Goal: Task Accomplishment & Management: Use online tool/utility

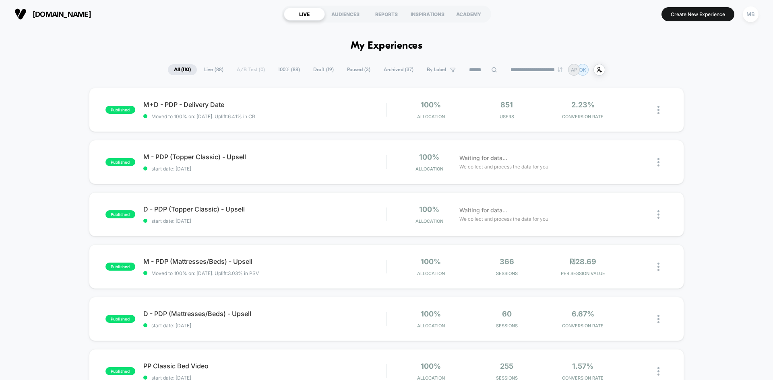
click at [472, 73] on input at bounding box center [483, 70] width 40 height 10
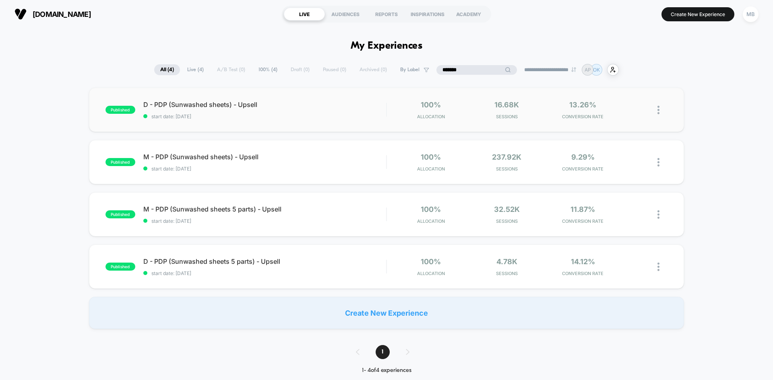
type input "*******"
click at [297, 121] on div "published D - PDP (Sunwashed sheets) - Upsell start date: 5/8/2025 100% Allocat…" at bounding box center [386, 110] width 595 height 44
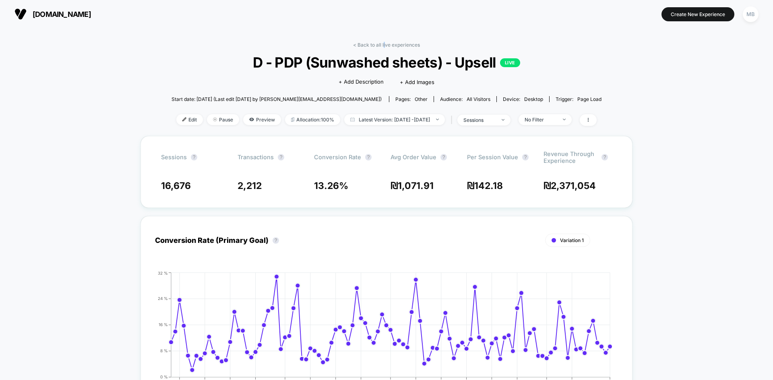
drag, startPoint x: 384, startPoint y: 45, endPoint x: 356, endPoint y: 82, distance: 46.6
click at [384, 45] on link "< Back to all live experiences" at bounding box center [386, 45] width 67 height 6
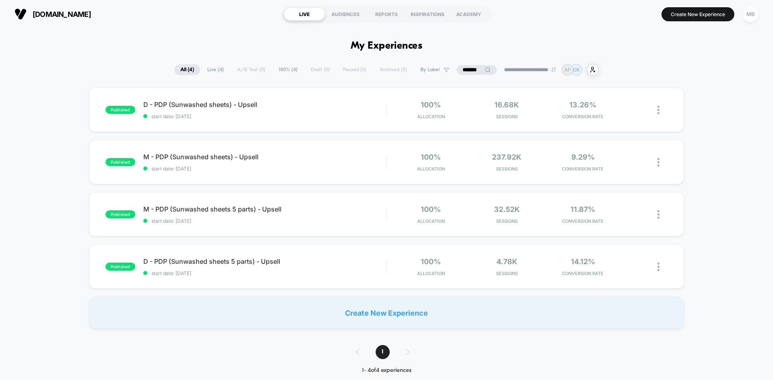
click at [467, 70] on input "*******" at bounding box center [476, 70] width 40 height 10
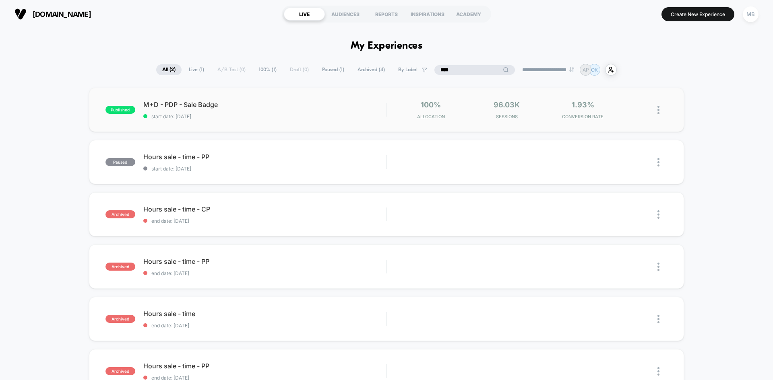
type input "****"
click at [266, 120] on div "published M+D - PDP - Sale Badge start date: 8/12/2025 100% Allocation 96.03k S…" at bounding box center [386, 110] width 595 height 44
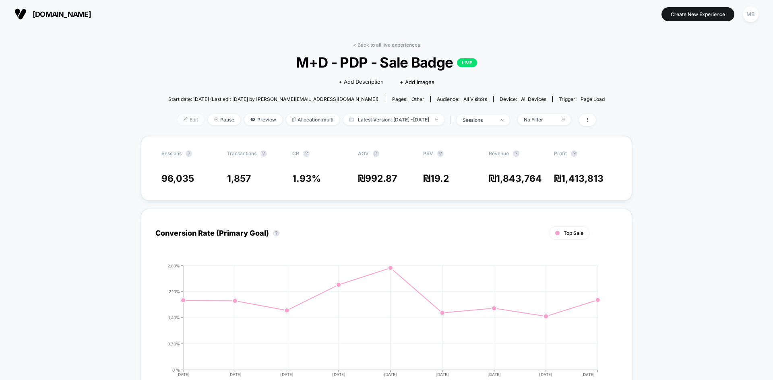
click at [178, 121] on span "Edit" at bounding box center [191, 119] width 27 height 11
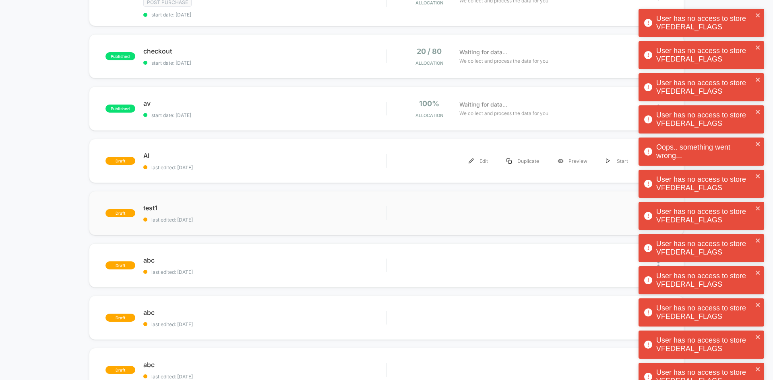
scroll to position [201, 0]
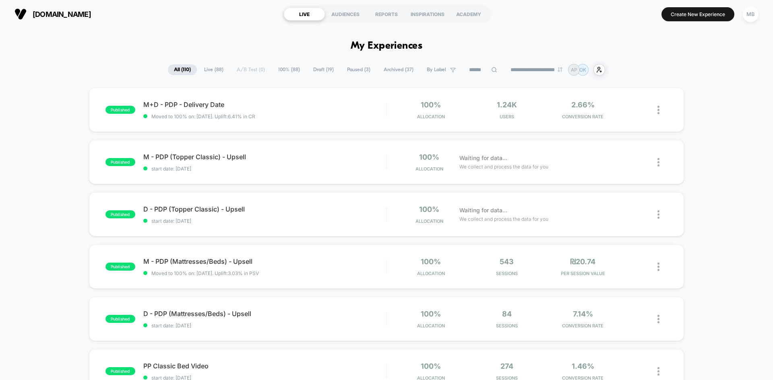
click at [480, 70] on input at bounding box center [483, 70] width 40 height 10
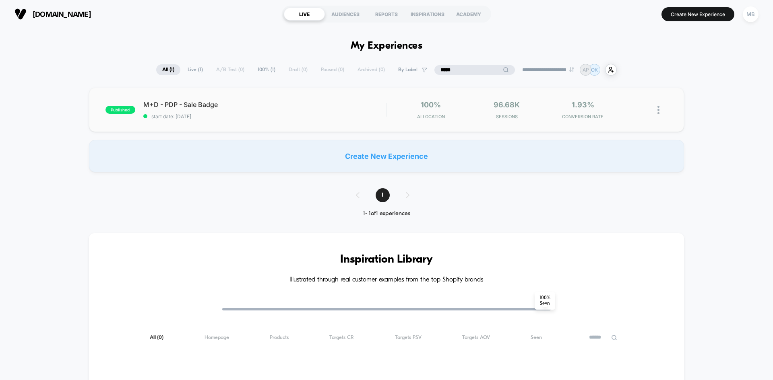
type input "*****"
click at [232, 120] on div "published M+D - PDP - Sale Badge start date: [DATE] 100% Allocation 96.68k Sess…" at bounding box center [386, 110] width 595 height 44
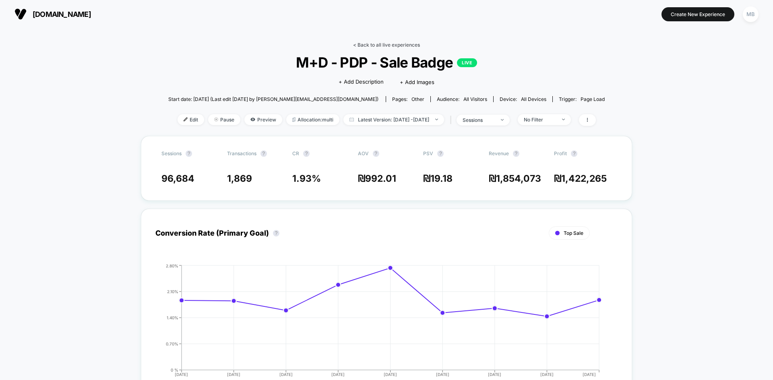
click at [390, 47] on link "< Back to all live experiences" at bounding box center [386, 45] width 67 height 6
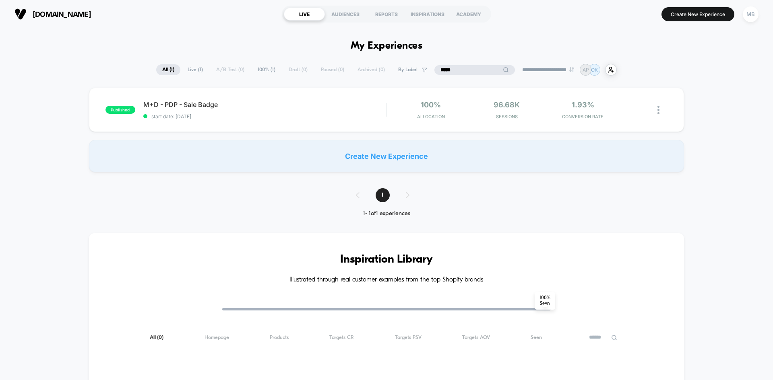
click at [472, 69] on input "*****" at bounding box center [474, 70] width 81 height 10
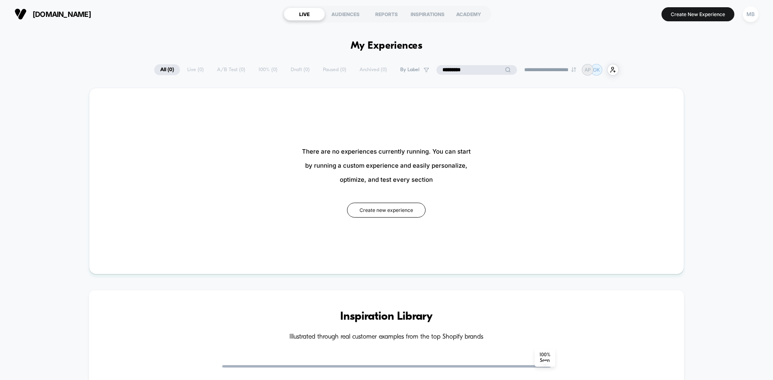
click at [471, 67] on input "*********" at bounding box center [476, 70] width 81 height 10
click at [464, 71] on input "*********" at bounding box center [476, 70] width 81 height 10
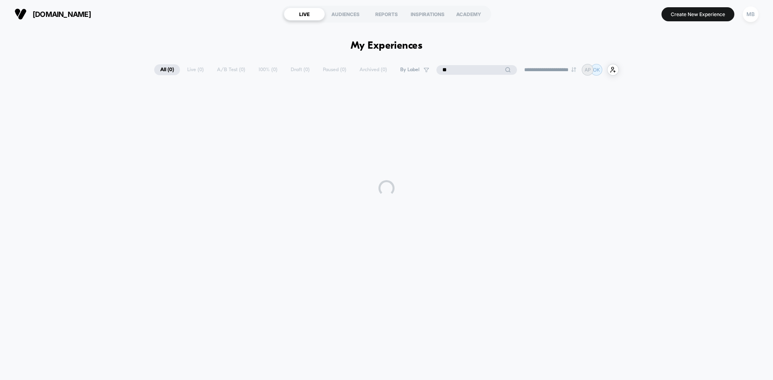
type input "**"
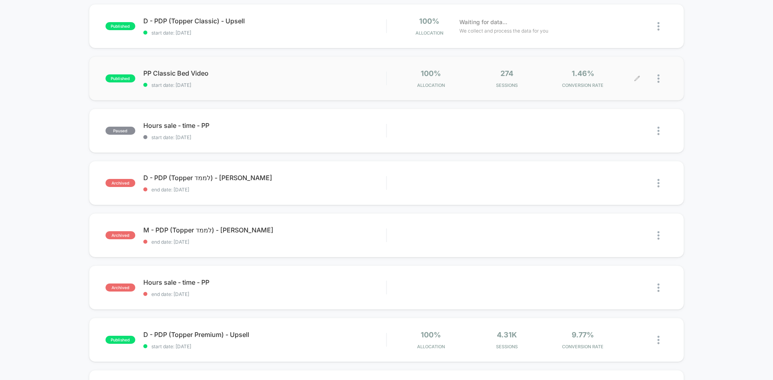
scroll to position [161, 0]
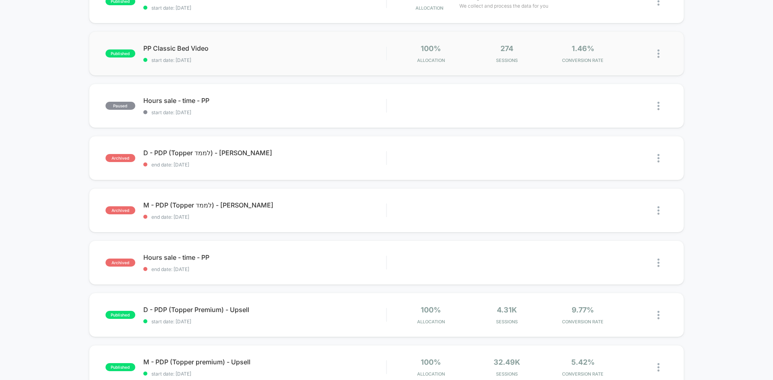
click at [252, 68] on div "published PP Classic Bed Video start date: [DATE] 100% Allocation 274 Sessions …" at bounding box center [386, 53] width 595 height 44
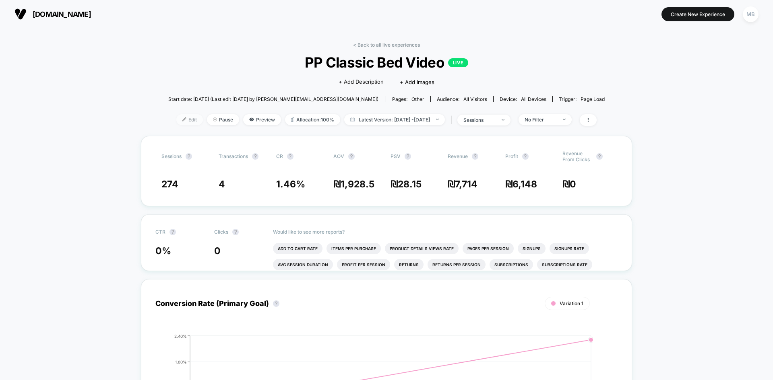
click at [176, 121] on span "Edit" at bounding box center [189, 119] width 27 height 11
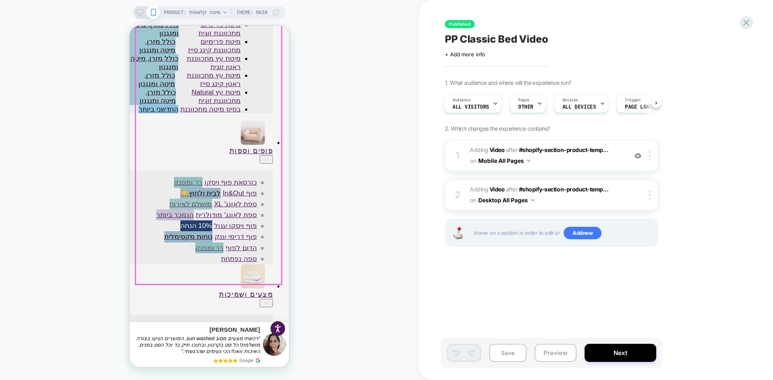
scroll to position [564, 0]
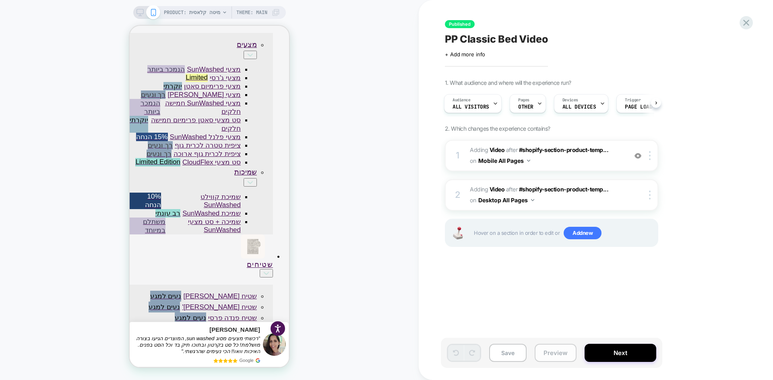
click at [556, 353] on button "Preview" at bounding box center [556, 353] width 42 height 18
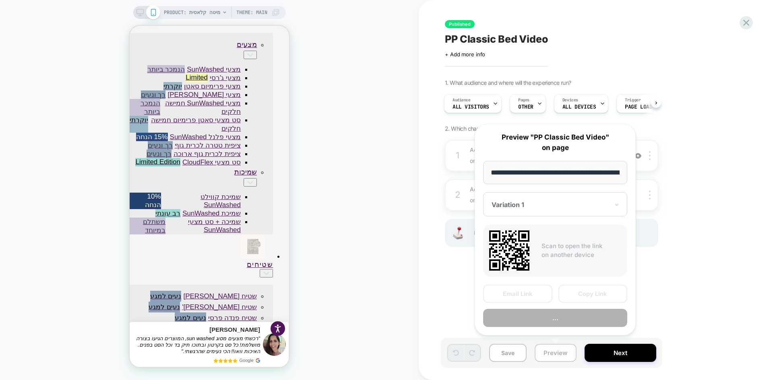
scroll to position [0, 347]
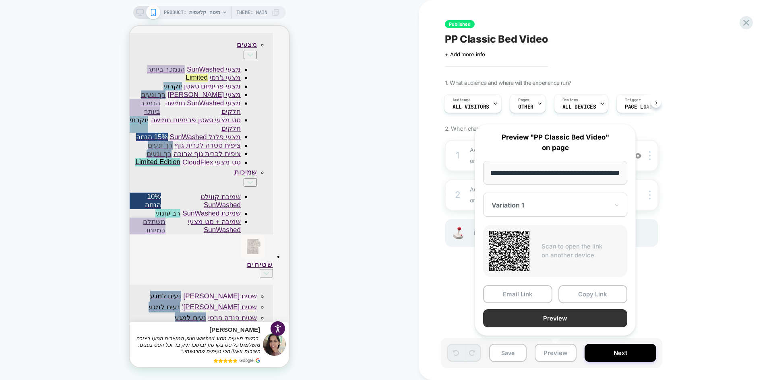
click at [579, 318] on button "Preview" at bounding box center [555, 319] width 144 height 18
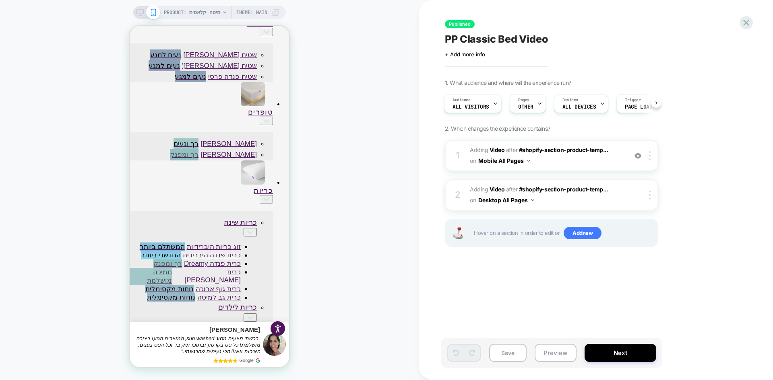
scroll to position [1006, 0]
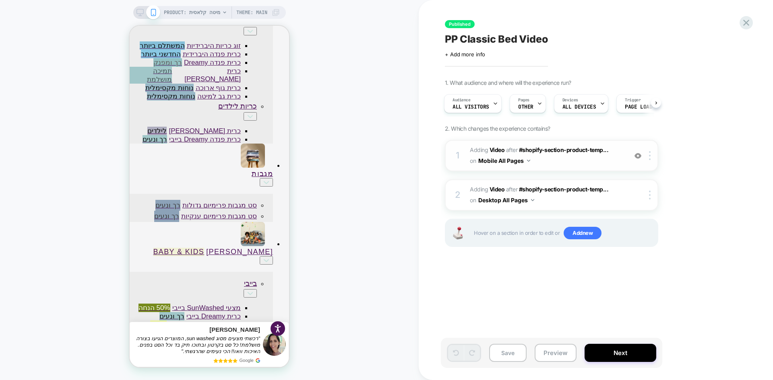
click at [638, 158] on img at bounding box center [637, 156] width 7 height 7
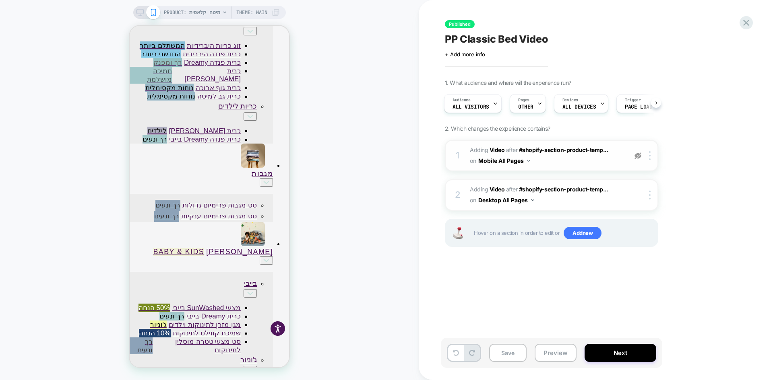
click at [638, 158] on img at bounding box center [637, 156] width 7 height 7
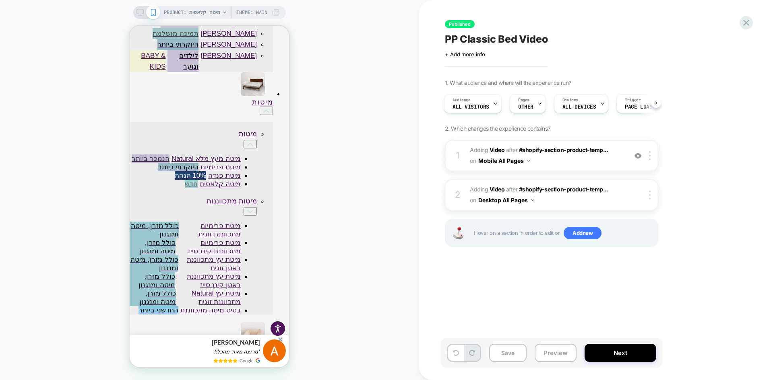
scroll to position [0, 0]
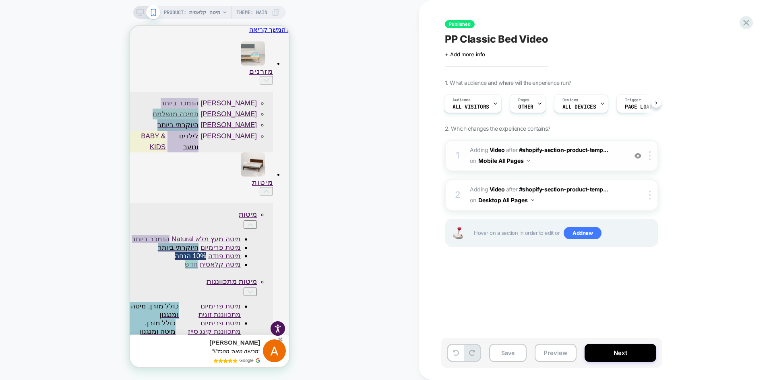
click at [638, 155] on img at bounding box center [637, 156] width 7 height 7
drag, startPoint x: 223, startPoint y: 178, endPoint x: 72, endPoint y: 185, distance: 151.5
drag, startPoint x: 206, startPoint y: 180, endPoint x: 133, endPoint y: 176, distance: 72.5
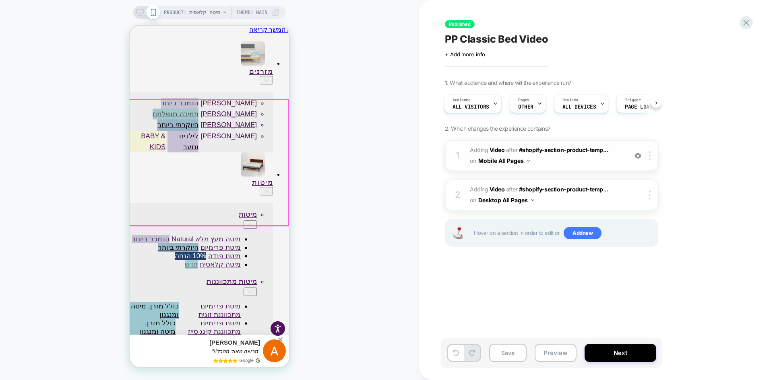
drag, startPoint x: 225, startPoint y: 182, endPoint x: 136, endPoint y: 184, distance: 89.0
drag, startPoint x: 267, startPoint y: 187, endPoint x: 98, endPoint y: 181, distance: 169.1
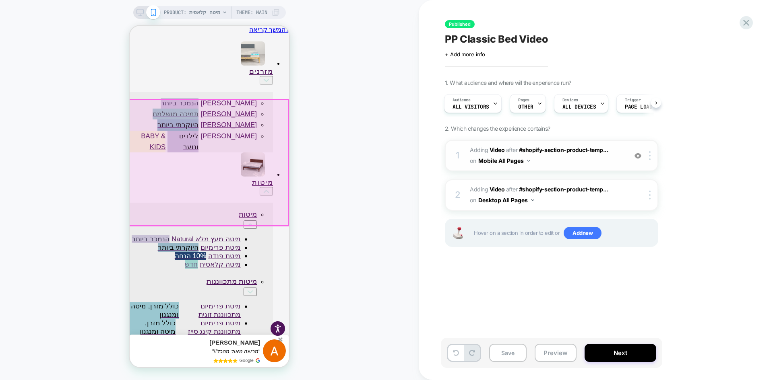
drag, startPoint x: 268, startPoint y: 187, endPoint x: 153, endPoint y: 192, distance: 114.9
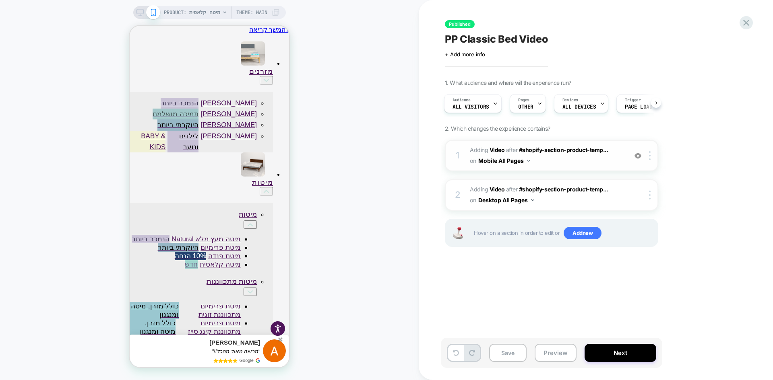
click at [636, 156] on img at bounding box center [637, 156] width 7 height 7
click at [561, 355] on button "Preview" at bounding box center [556, 353] width 42 height 18
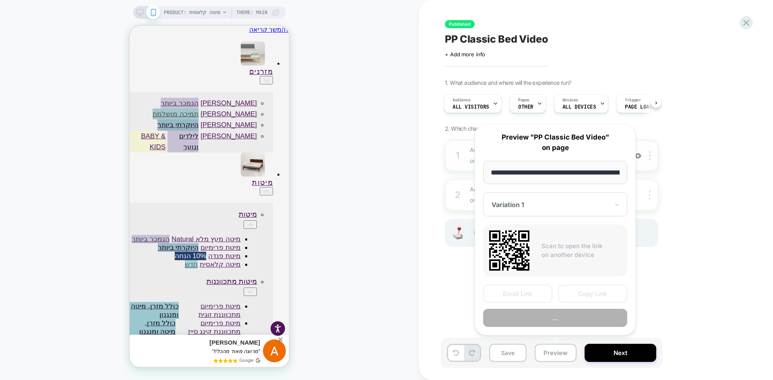
scroll to position [0, 347]
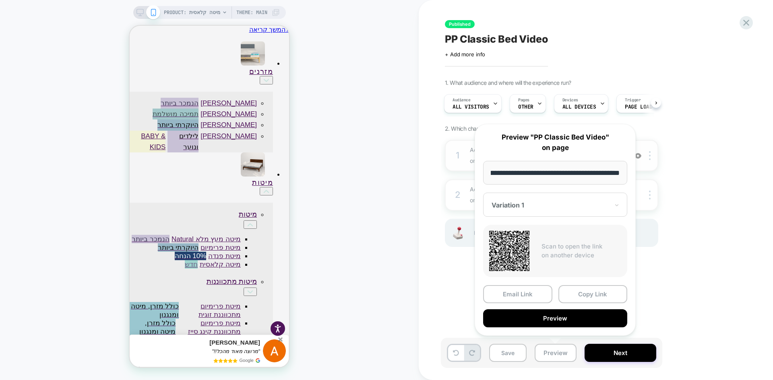
click at [564, 203] on div at bounding box center [550, 205] width 118 height 8
click at [516, 247] on div "CONTROL" at bounding box center [555, 247] width 136 height 14
click at [570, 317] on button "Preview" at bounding box center [555, 319] width 144 height 18
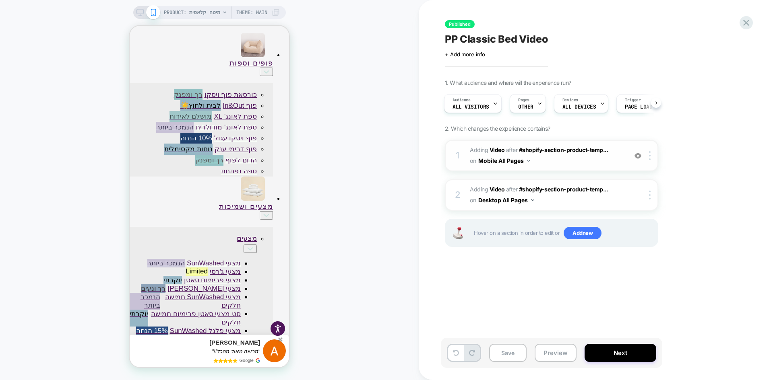
scroll to position [345, 0]
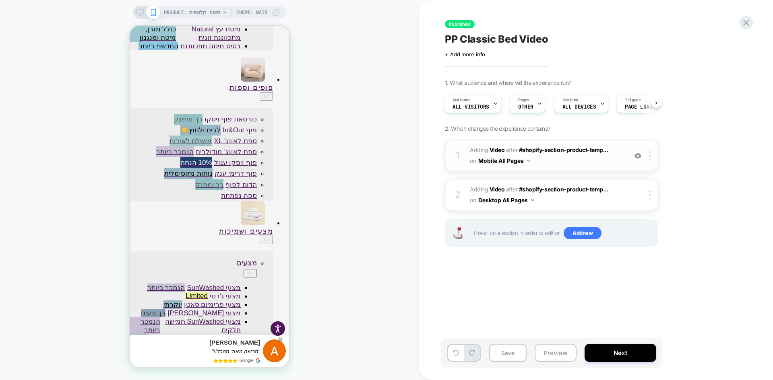
click at [638, 156] on img at bounding box center [637, 156] width 7 height 7
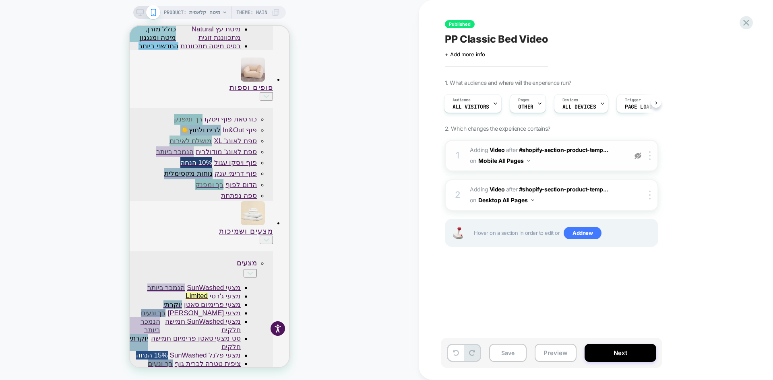
click at [638, 156] on img at bounding box center [637, 156] width 7 height 7
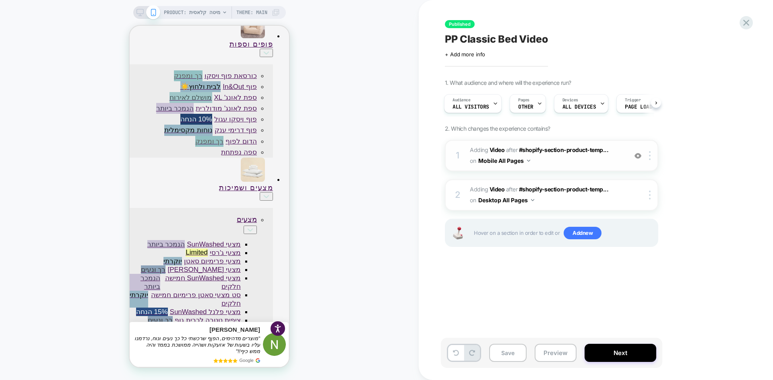
scroll to position [385, 0]
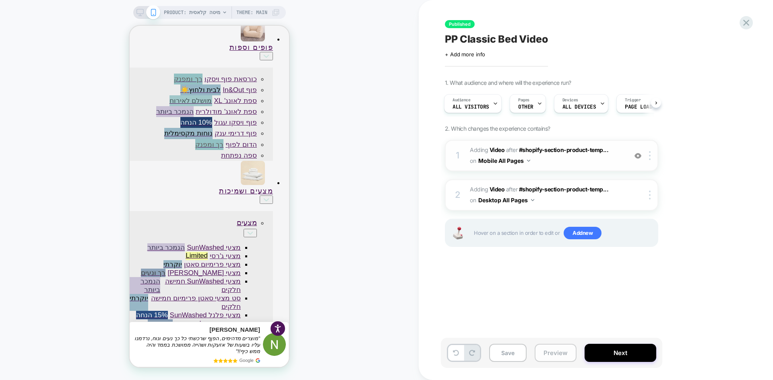
click at [545, 358] on button "Preview" at bounding box center [556, 353] width 42 height 18
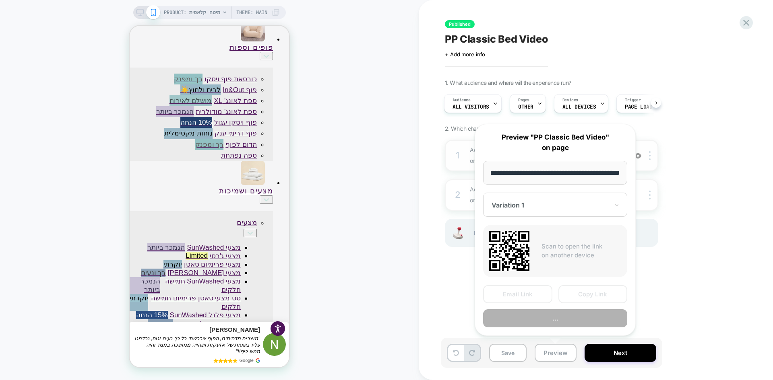
scroll to position [0, 0]
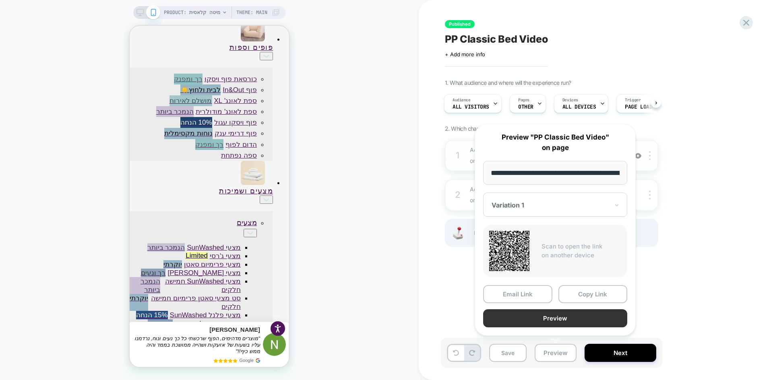
click at [563, 321] on button "Preview" at bounding box center [555, 319] width 144 height 18
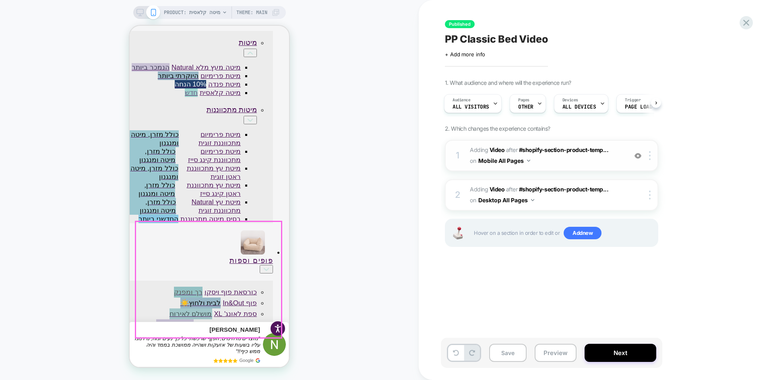
scroll to position [23, 0]
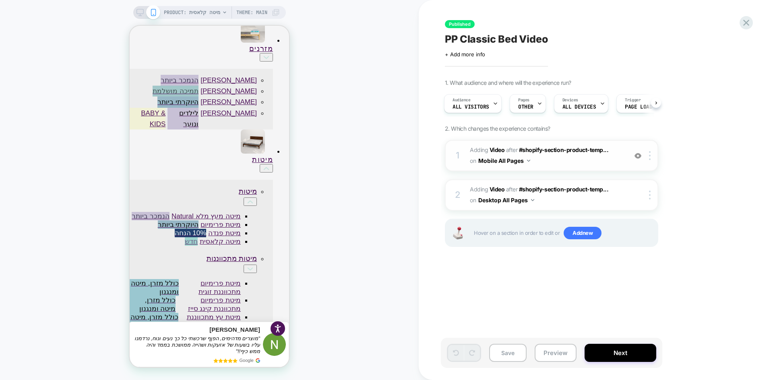
click at [506, 41] on span "PP Classic Bed Video" at bounding box center [496, 39] width 103 height 12
click at [747, 25] on icon at bounding box center [746, 22] width 11 height 11
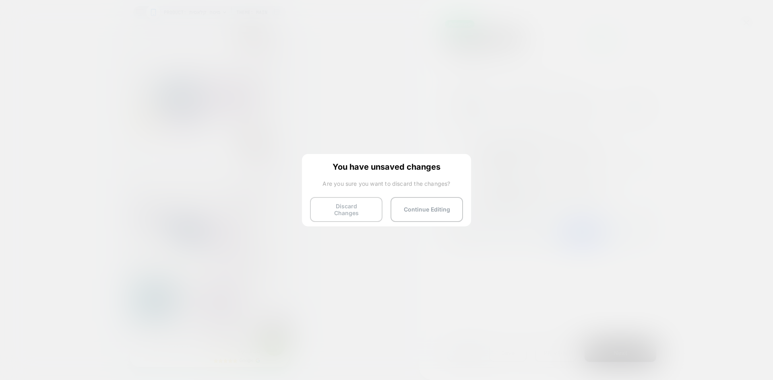
click at [344, 206] on button "Discard Changes" at bounding box center [346, 209] width 72 height 25
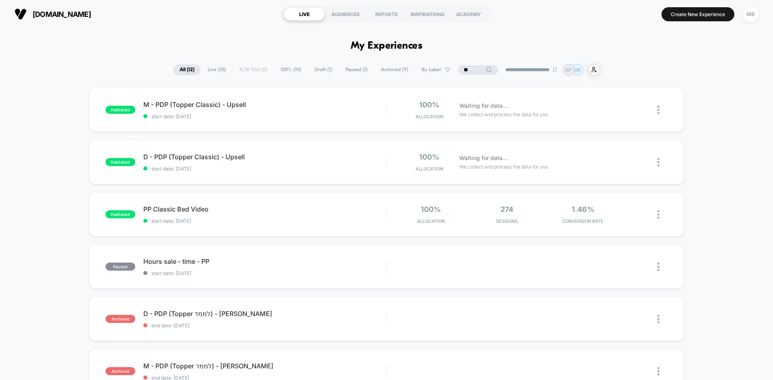
click at [473, 74] on input "**" at bounding box center [478, 70] width 40 height 10
drag, startPoint x: 469, startPoint y: 72, endPoint x: 423, endPoint y: 72, distance: 46.3
click at [423, 72] on div "**********" at bounding box center [386, 70] width 467 height 12
type input "*****"
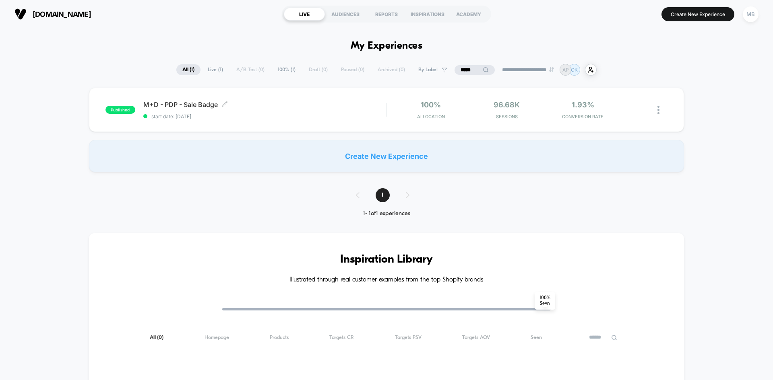
drag, startPoint x: 254, startPoint y: 109, endPoint x: 253, endPoint y: 116, distance: 7.4
click at [254, 109] on div "M+D - PDP - Sale Badge Click to edit experience details Click to edit experienc…" at bounding box center [264, 110] width 243 height 19
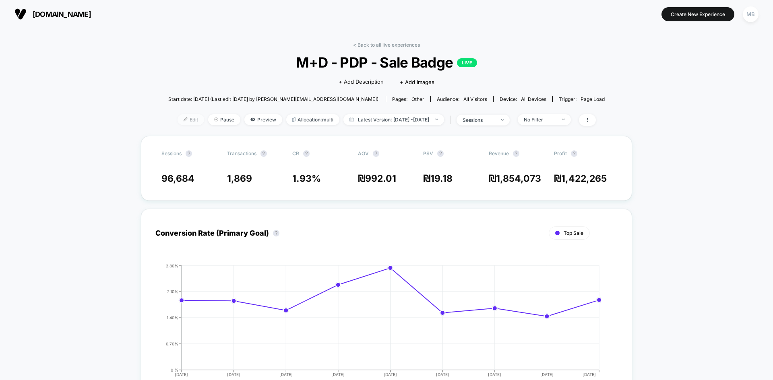
click at [178, 120] on span "Edit" at bounding box center [191, 119] width 27 height 11
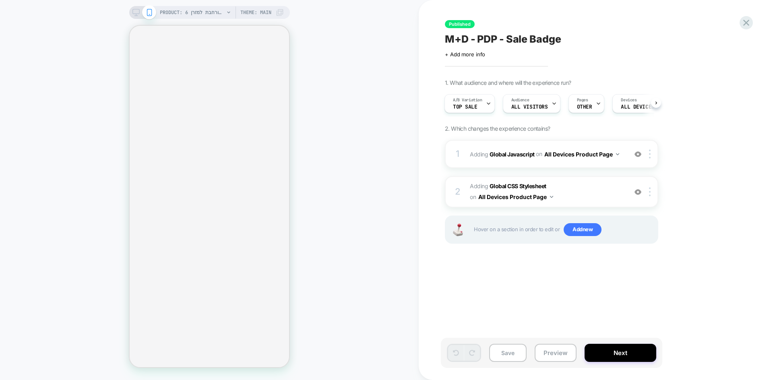
scroll to position [0, 1]
click at [564, 355] on button "Preview" at bounding box center [556, 353] width 42 height 18
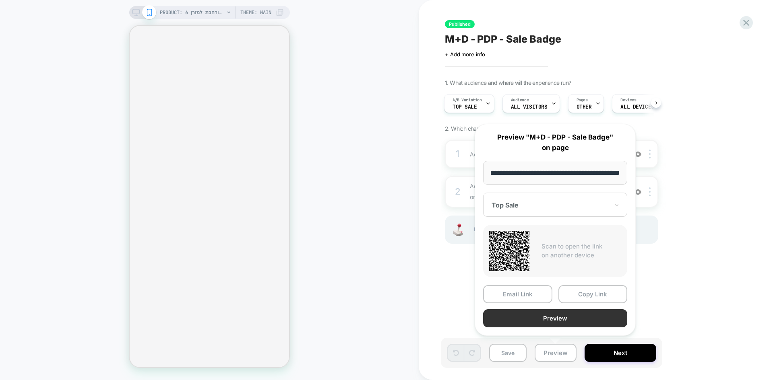
scroll to position [0, 0]
click at [589, 318] on button "Preview" at bounding box center [555, 319] width 144 height 18
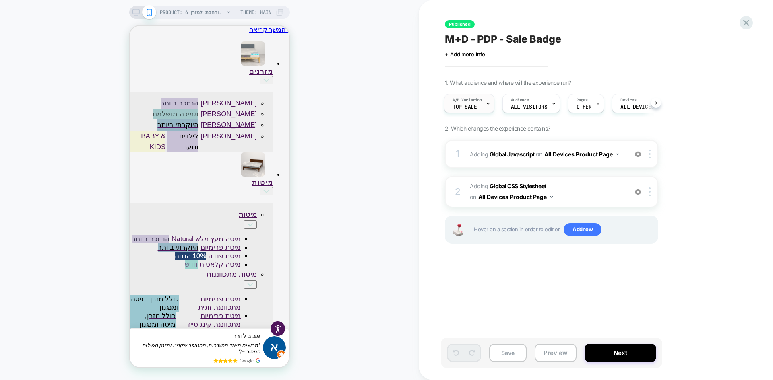
click at [485, 109] on div "A/B Variation Top Sale" at bounding box center [466, 104] width 45 height 18
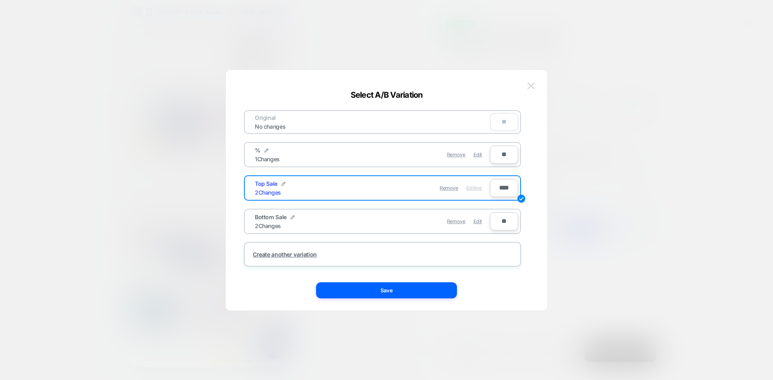
click at [531, 85] on img at bounding box center [530, 86] width 7 height 7
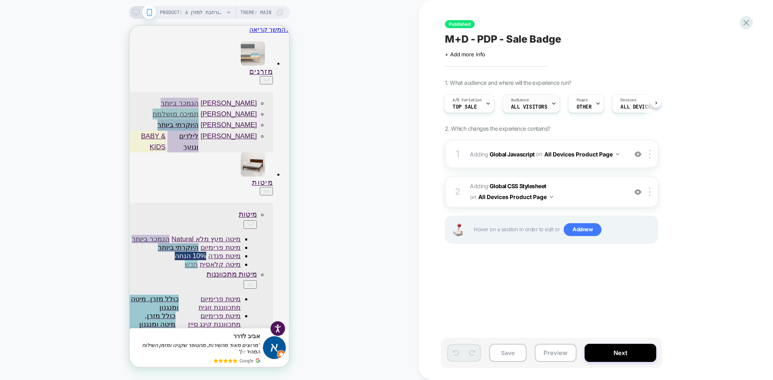
click at [526, 106] on span "All Visitors" at bounding box center [529, 107] width 37 height 6
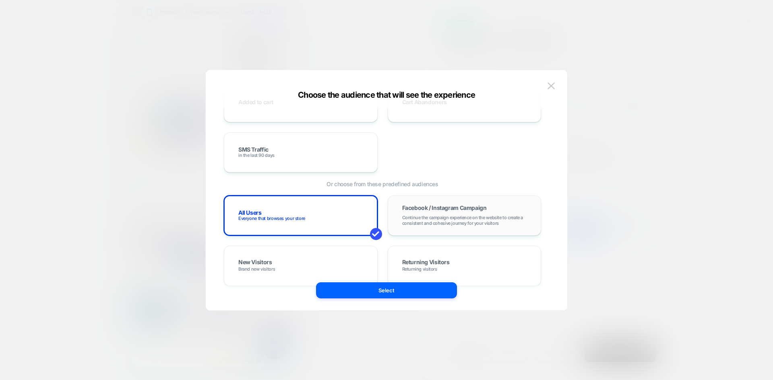
scroll to position [121, 0]
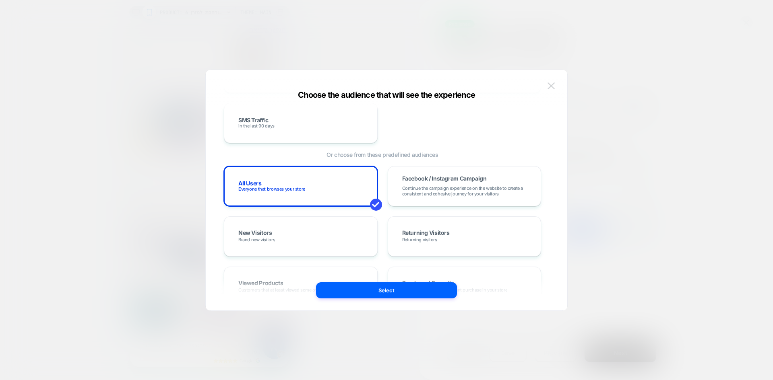
click at [549, 87] on img at bounding box center [550, 86] width 7 height 7
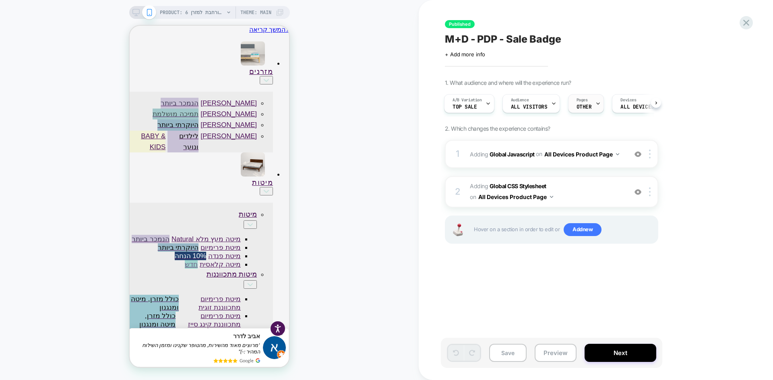
click at [588, 105] on span "OTHER" at bounding box center [583, 107] width 15 height 6
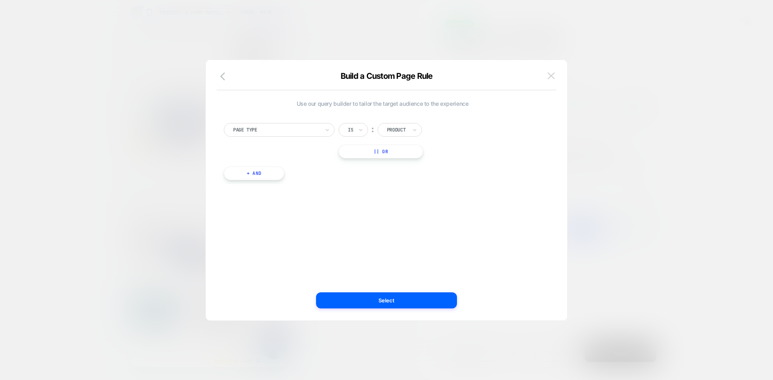
click at [550, 77] on img at bounding box center [550, 75] width 7 height 7
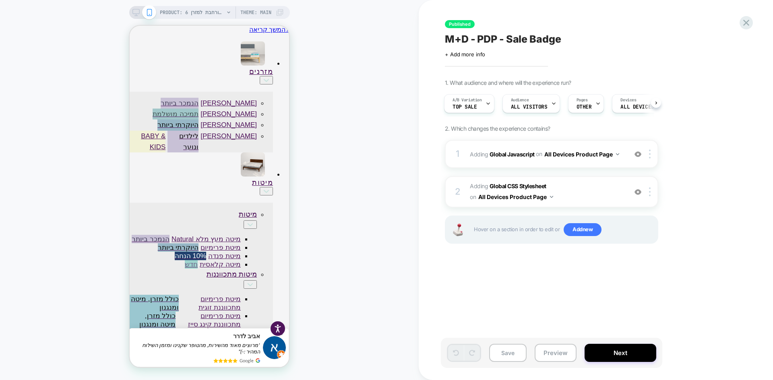
click at [134, 14] on icon at bounding box center [135, 12] width 7 height 7
click at [138, 12] on icon at bounding box center [135, 12] width 7 height 7
click at [140, 16] on div "PRODUCT: 6 שנות אחריות מורחבת למזרן Theme: MAIN" at bounding box center [209, 12] width 161 height 13
click at [132, 16] on div "PRODUCT: 6 שנות אחריות מורחבת למזרן Theme: MAIN" at bounding box center [209, 12] width 161 height 13
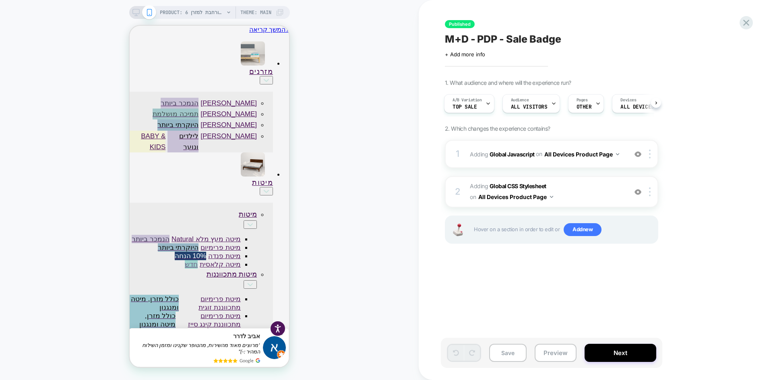
click at [136, 13] on icon at bounding box center [135, 12] width 7 height 7
click at [190, 16] on span "PRODUCT: 6 שנות אחריות מורחבת למזרן" at bounding box center [192, 12] width 64 height 13
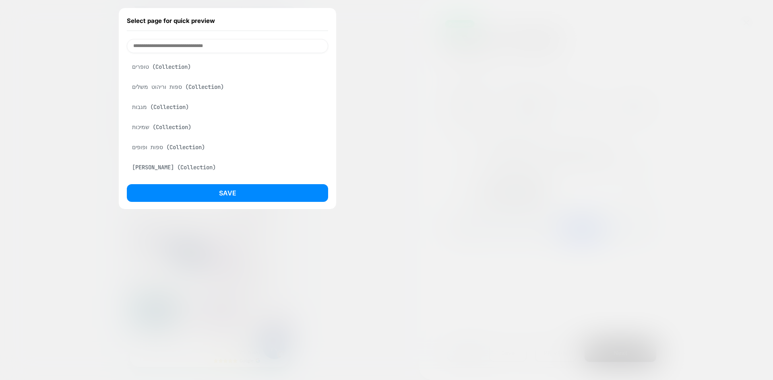
click at [194, 46] on input at bounding box center [227, 46] width 201 height 14
paste input "**********"
type input "**********"
click at [193, 65] on div "מצעי SunWashed (Product)" at bounding box center [227, 66] width 201 height 15
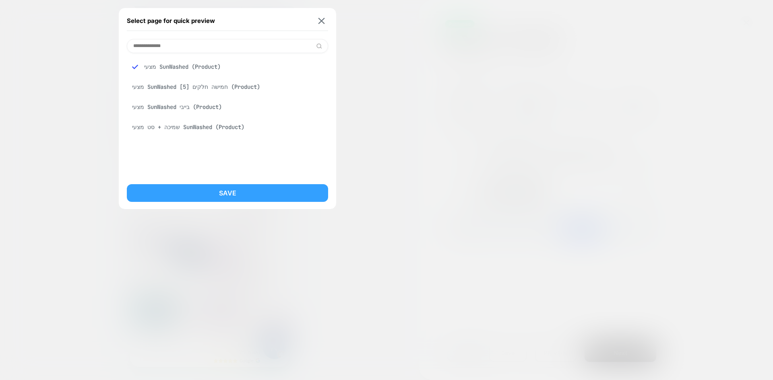
click at [235, 192] on button "Save" at bounding box center [227, 193] width 201 height 18
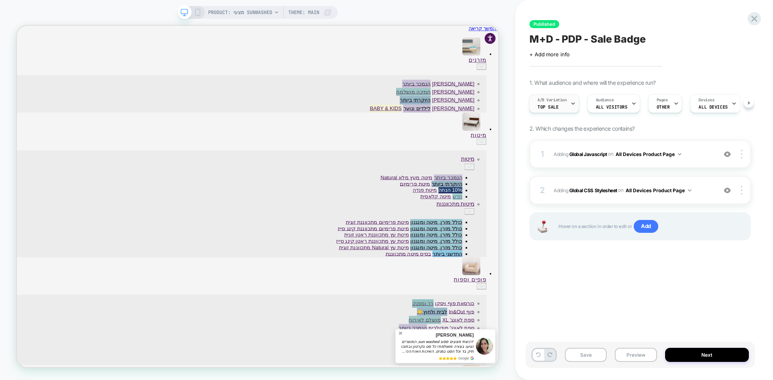
click at [557, 109] on span "Top Sale" at bounding box center [547, 107] width 21 height 6
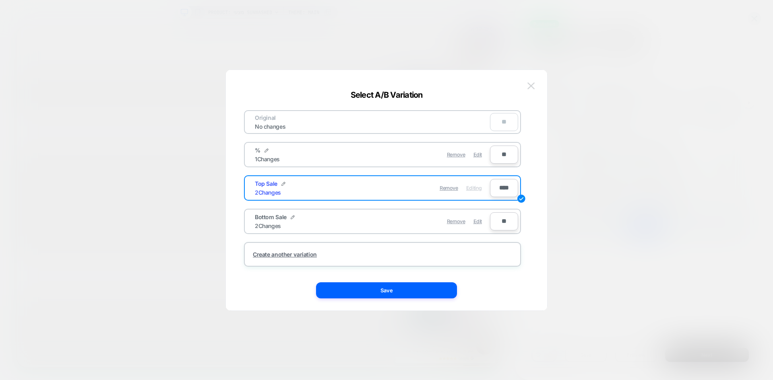
click at [528, 86] on img at bounding box center [530, 86] width 7 height 7
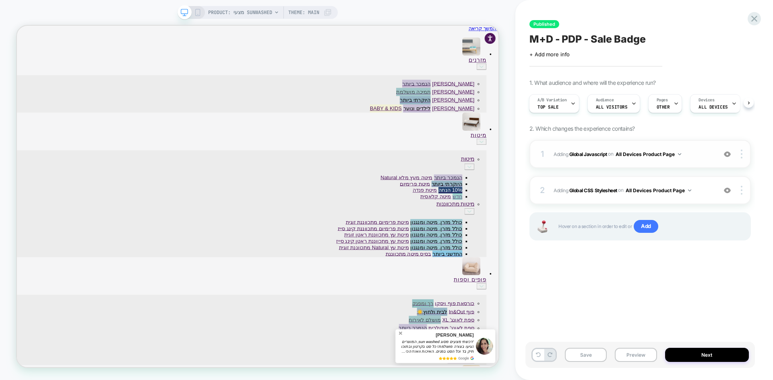
click at [729, 156] on img at bounding box center [727, 154] width 7 height 7
click at [730, 192] on img at bounding box center [727, 190] width 7 height 7
click at [590, 154] on b "Global Javascript" at bounding box center [588, 154] width 38 height 6
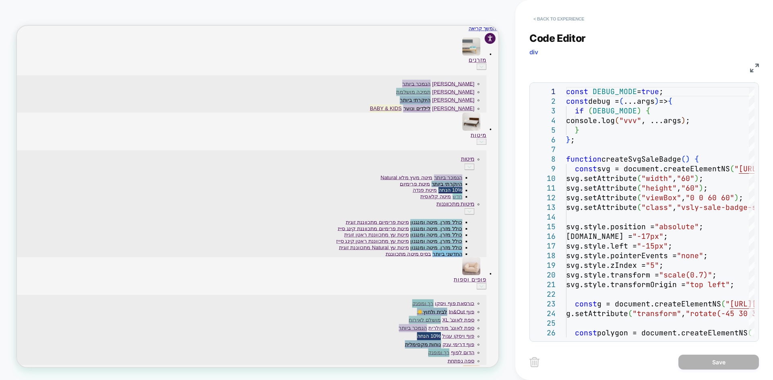
click at [551, 21] on button "< Back to experience" at bounding box center [558, 18] width 59 height 13
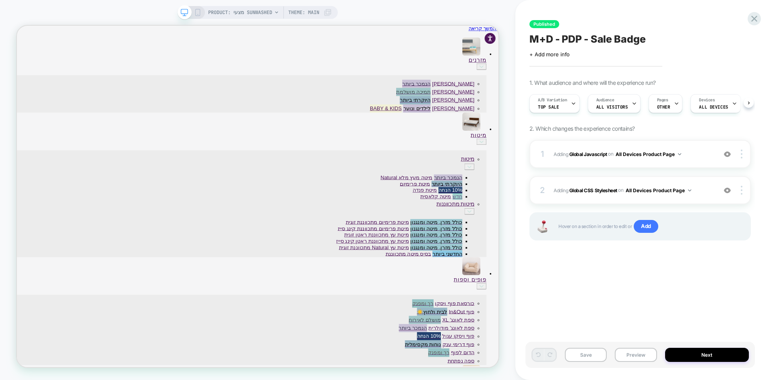
scroll to position [0, 0]
click at [726, 157] on img at bounding box center [727, 154] width 7 height 7
click at [726, 194] on div at bounding box center [727, 190] width 15 height 9
click at [634, 354] on button "Preview" at bounding box center [636, 355] width 42 height 14
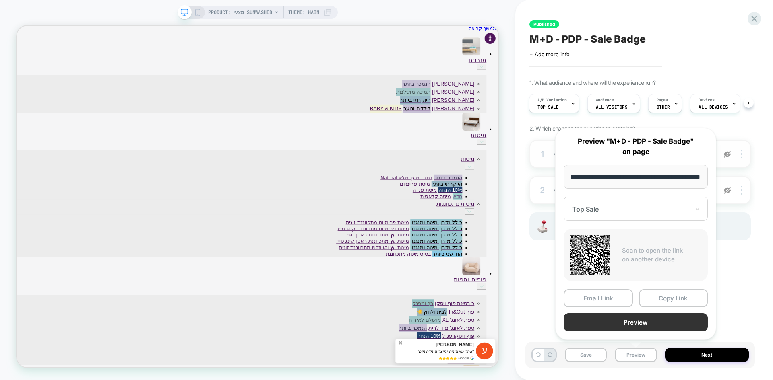
scroll to position [0, 0]
click at [646, 324] on button "Preview" at bounding box center [636, 323] width 144 height 18
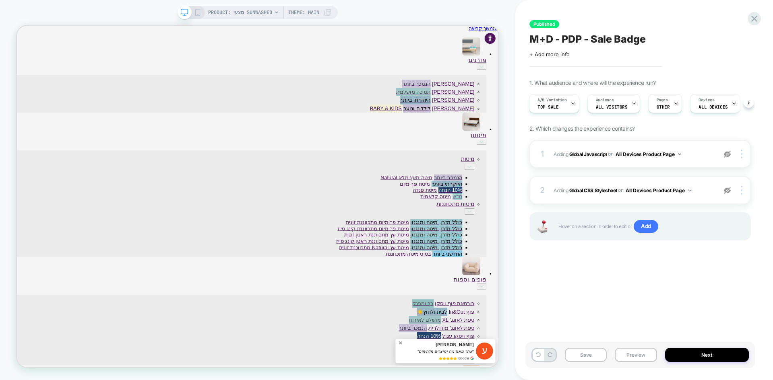
click at [727, 155] on img at bounding box center [727, 154] width 7 height 7
click at [726, 188] on img at bounding box center [727, 190] width 7 height 7
click at [577, 151] on b "Global Javascript" at bounding box center [588, 154] width 38 height 6
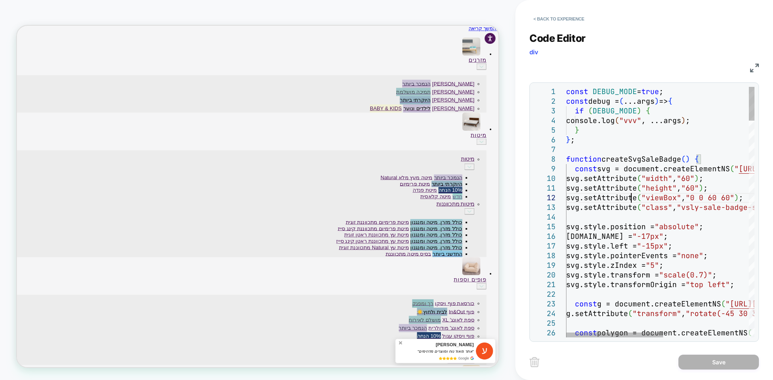
type textarea "**********"
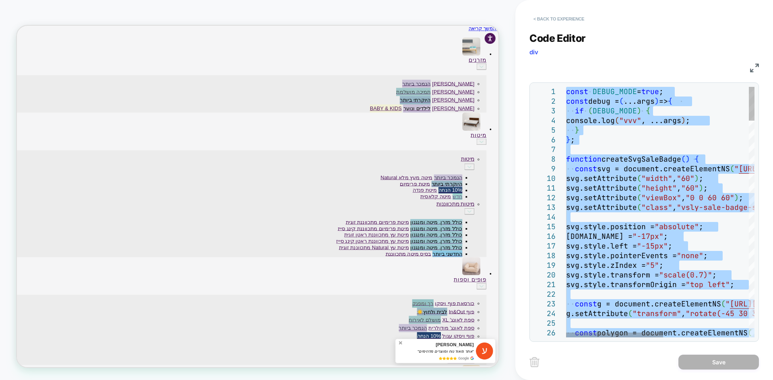
click at [559, 17] on button "< Back to experience" at bounding box center [558, 18] width 59 height 13
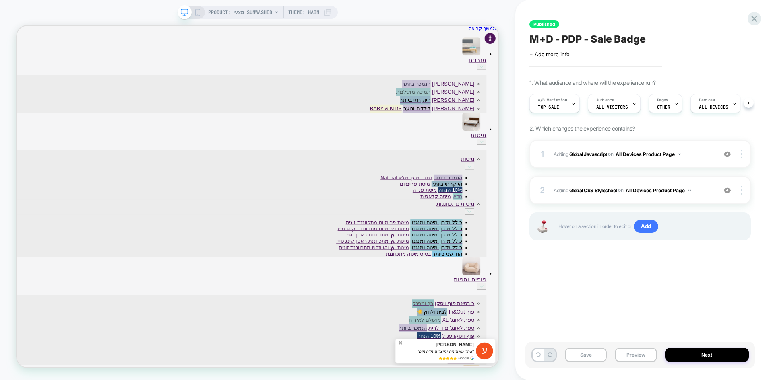
scroll to position [0, 0]
click at [579, 40] on span "M+D - PDP - Sale Badge" at bounding box center [587, 39] width 116 height 12
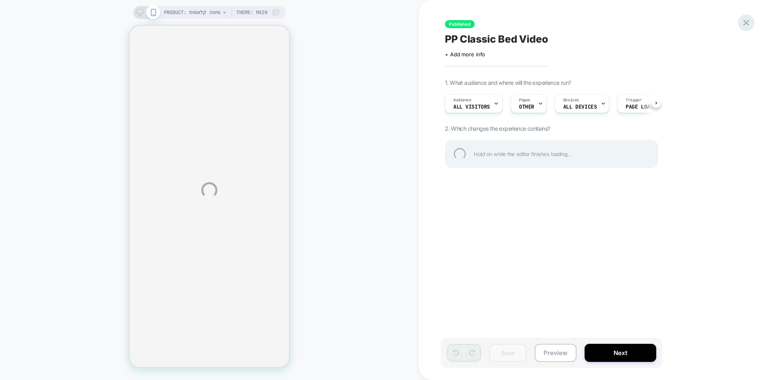
click at [743, 22] on div at bounding box center [746, 22] width 17 height 17
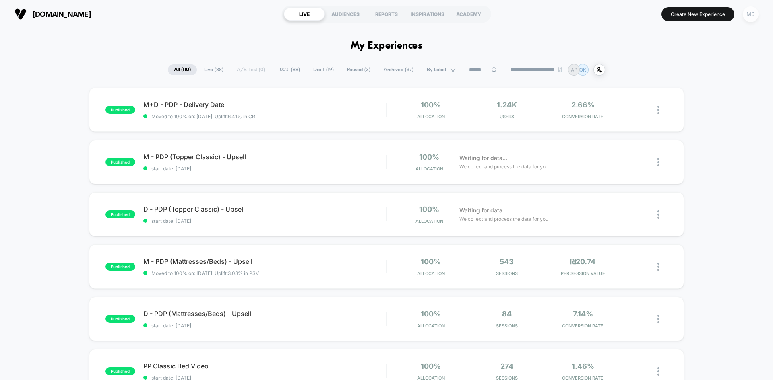
click at [749, 12] on div "MB" at bounding box center [751, 14] width 16 height 16
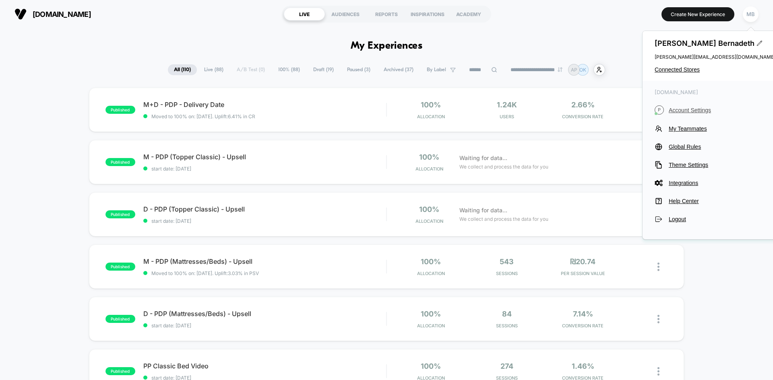
click at [692, 108] on span "Account Settings" at bounding box center [722, 110] width 107 height 6
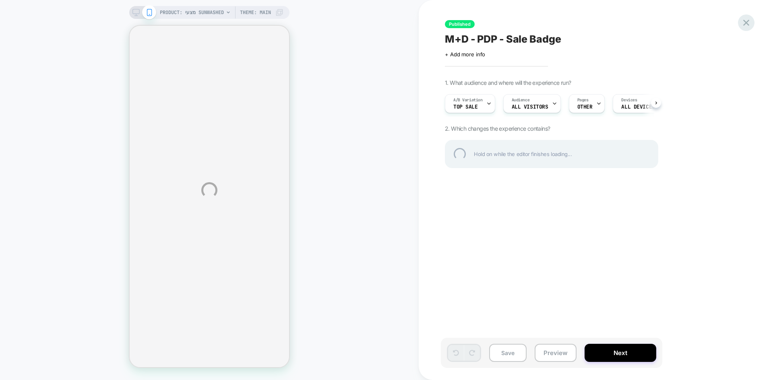
click at [747, 26] on div at bounding box center [746, 22] width 17 height 17
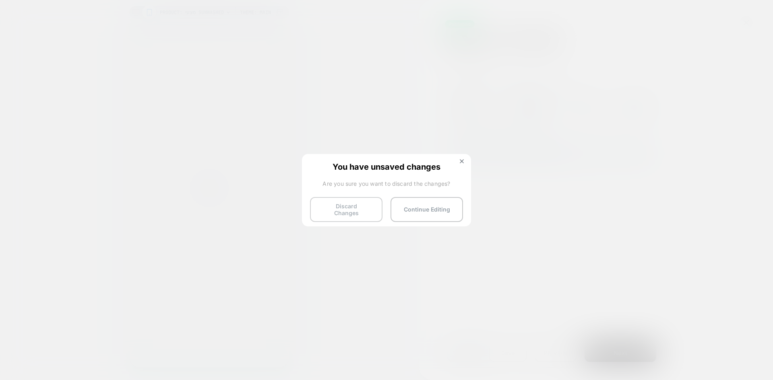
click at [365, 208] on button "Discard Changes" at bounding box center [346, 209] width 72 height 25
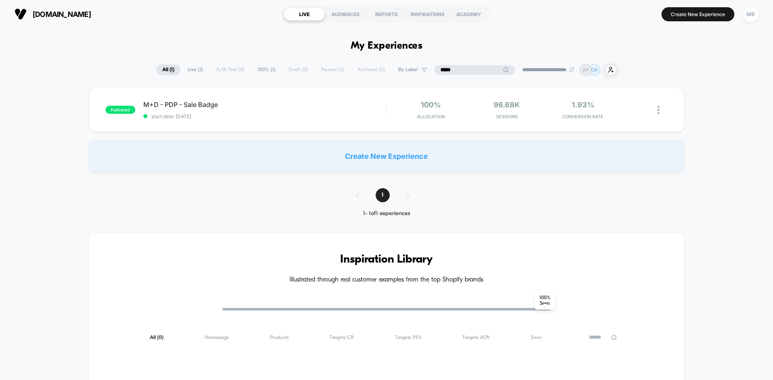
drag, startPoint x: 470, startPoint y: 72, endPoint x: 421, endPoint y: 67, distance: 49.7
click at [421, 67] on div "**********" at bounding box center [386, 70] width 460 height 12
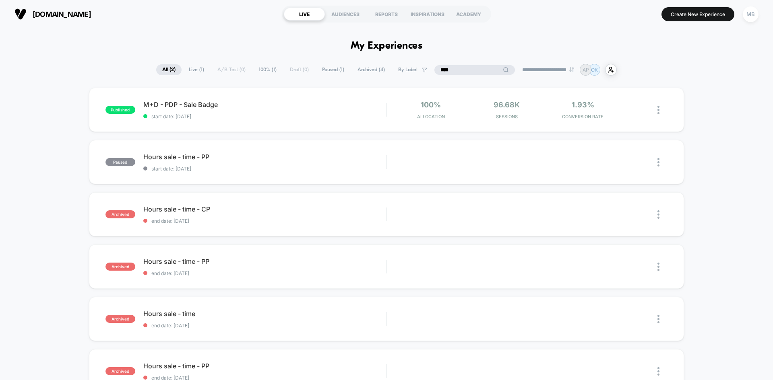
drag, startPoint x: 454, startPoint y: 68, endPoint x: 402, endPoint y: 68, distance: 52.3
click at [402, 68] on div "**********" at bounding box center [386, 70] width 460 height 12
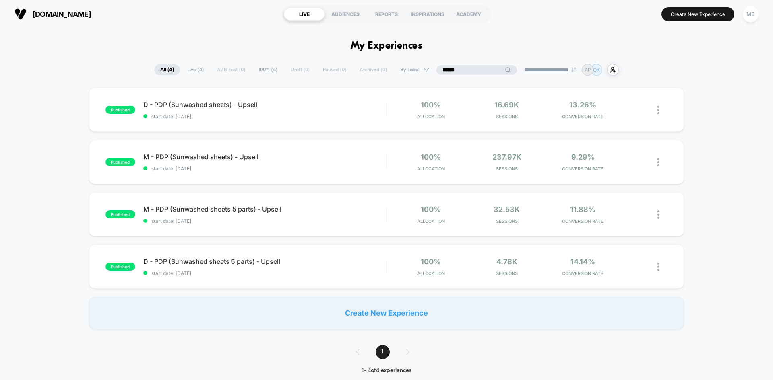
type input "******"
